Goal: Communication & Community: Connect with others

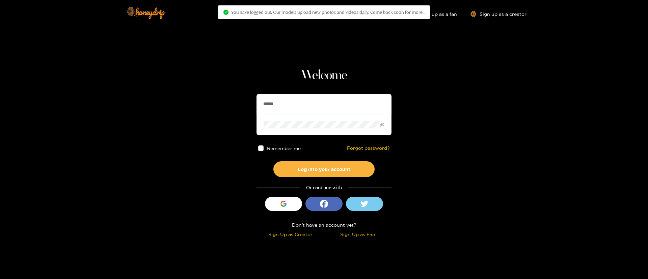
click at [297, 97] on input "******" at bounding box center [323, 104] width 135 height 20
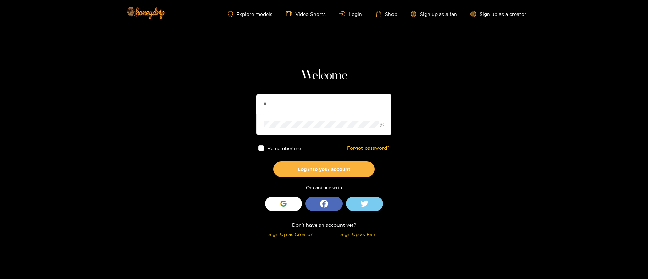
type input "**********"
click at [300, 174] on button "Log into your account" at bounding box center [323, 169] width 101 height 16
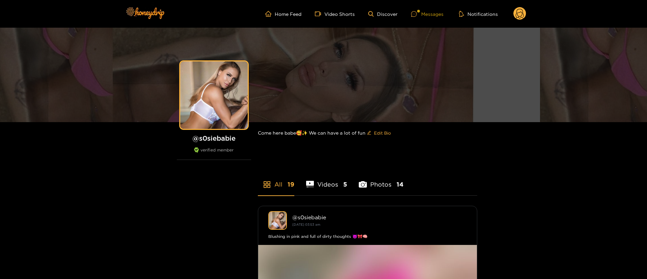
drag, startPoint x: 426, startPoint y: 19, endPoint x: 424, endPoint y: 14, distance: 5.6
click at [424, 14] on ul "Home Feed Video Shorts Discover Messages Notifications" at bounding box center [395, 13] width 261 height 13
click at [424, 14] on div "Messages" at bounding box center [427, 14] width 32 height 8
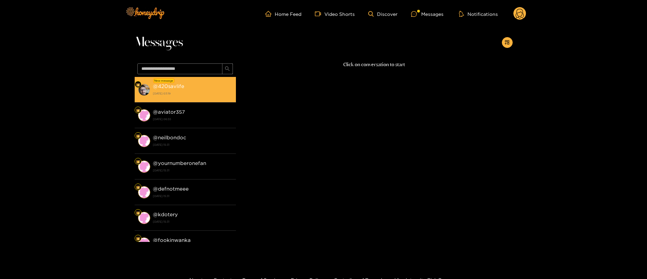
click at [193, 88] on div "@ 420savlife [DATE] 03:19" at bounding box center [193, 89] width 80 height 15
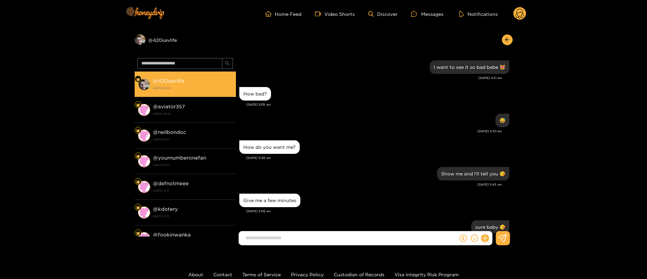
scroll to position [596, 0]
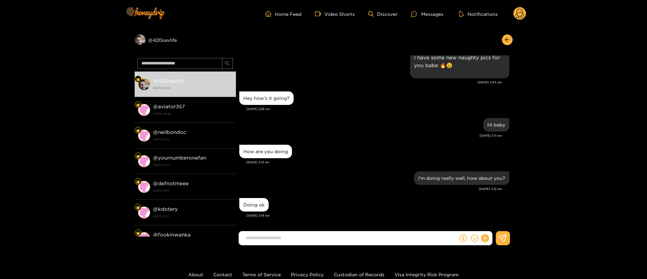
click at [296, 239] on input at bounding box center [350, 238] width 216 height 11
type input "**********"
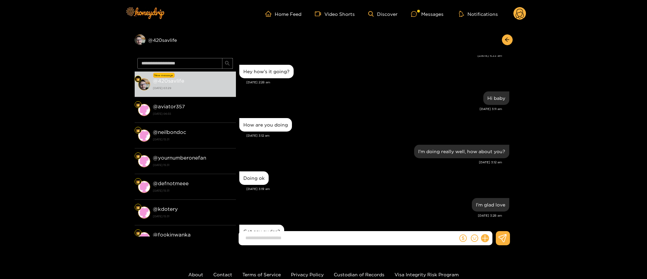
scroll to position [649, 0]
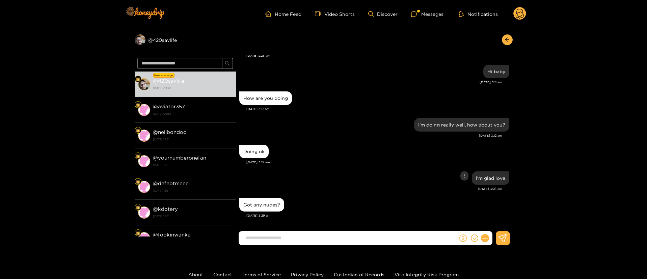
click at [311, 170] on div "I'm glad love" at bounding box center [374, 178] width 270 height 17
click at [460, 239] on icon "dollar" at bounding box center [462, 238] width 7 height 7
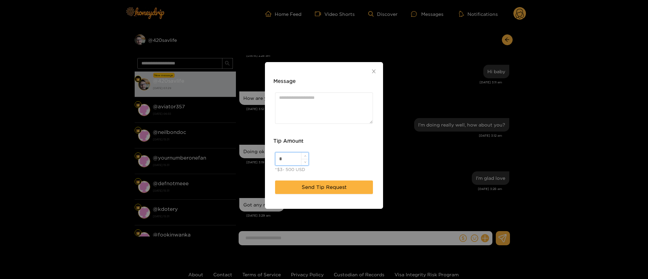
click at [283, 154] on input "*" at bounding box center [291, 159] width 33 height 13
type input "**"
click at [343, 109] on textarea "Message" at bounding box center [324, 107] width 98 height 31
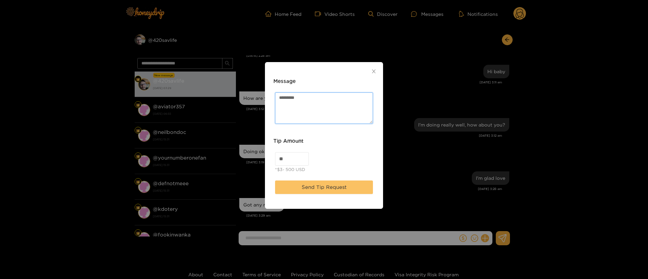
type textarea "********"
click at [340, 182] on button "Send Tip Request" at bounding box center [324, 187] width 98 height 13
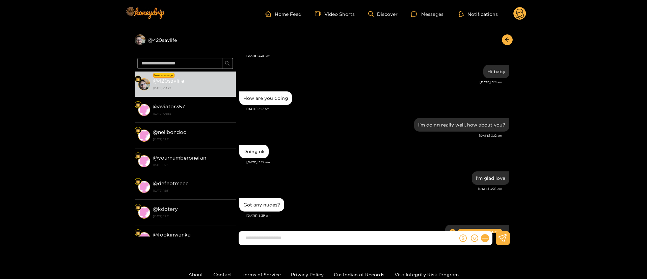
scroll to position [691, 0]
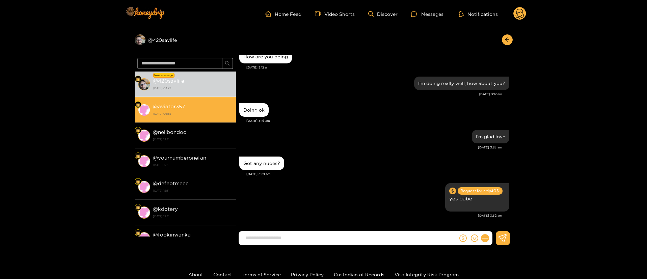
click at [182, 99] on li "@ aviator357 [DATE] 06:55" at bounding box center [185, 110] width 101 height 26
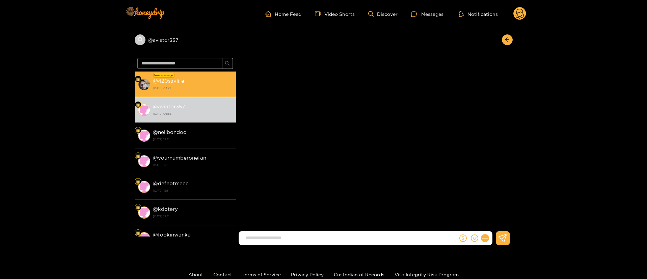
click at [193, 78] on div "@ 420savlife [DATE] 03:29" at bounding box center [193, 84] width 80 height 15
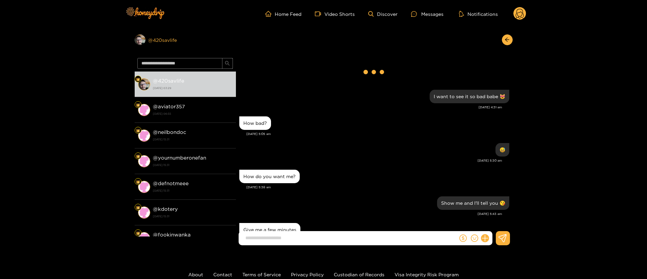
scroll to position [720, 0]
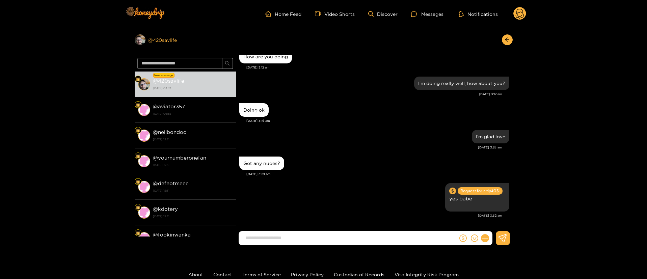
click at [172, 42] on div "Preview @ 420savlife" at bounding box center [185, 39] width 101 height 11
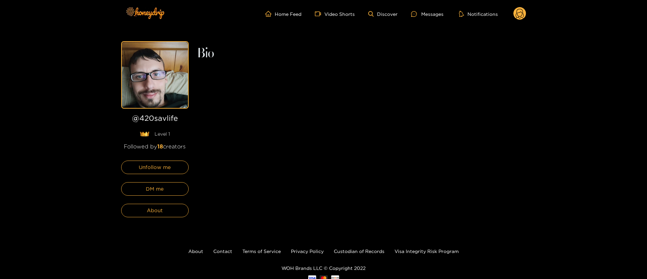
click at [157, 86] on img at bounding box center [155, 75] width 66 height 66
click at [170, 185] on button "DM me" at bounding box center [154, 188] width 67 height 13
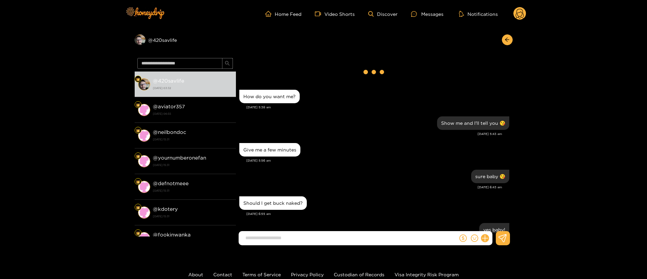
scroll to position [611, 0]
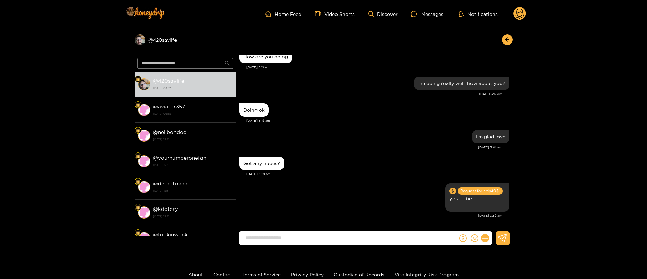
click at [516, 13] on circle at bounding box center [519, 13] width 13 height 13
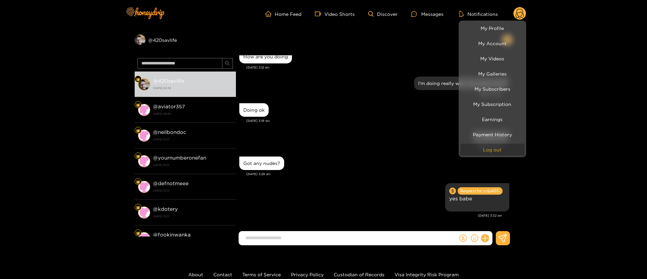
click at [495, 155] on button "Log out" at bounding box center [492, 150] width 64 height 12
